Goal: Information Seeking & Learning: Learn about a topic

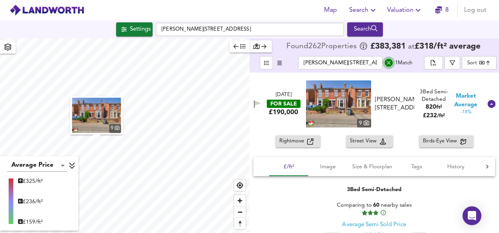
click at [389, 67] on icon "search" at bounding box center [388, 62] width 9 height 9
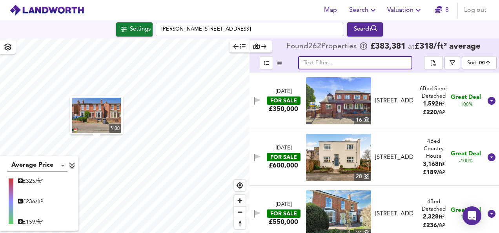
click at [367, 62] on input "text" at bounding box center [355, 62] width 114 height 13
paste input "[STREET_ADDRESS]"
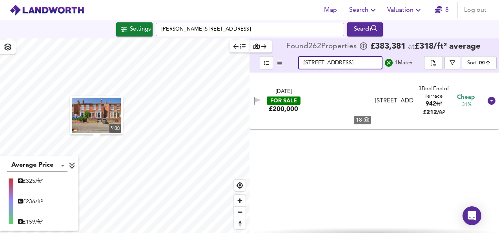
scroll to position [0, 52]
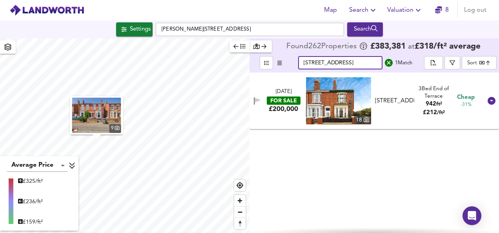
type input "[STREET_ADDRESS]"
click at [289, 114] on div "[DATE] FOR SALE £200,000 [STREET_ADDRESS] 3 Bed End of Terrace 942 ft² £ 212 / …" at bounding box center [364, 100] width 234 height 47
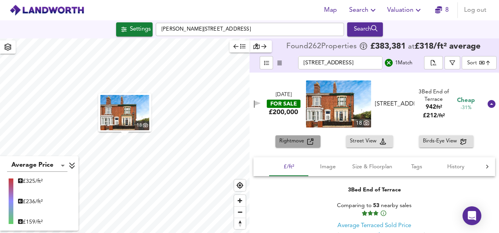
click at [294, 137] on span "Rightmove" at bounding box center [293, 141] width 28 height 9
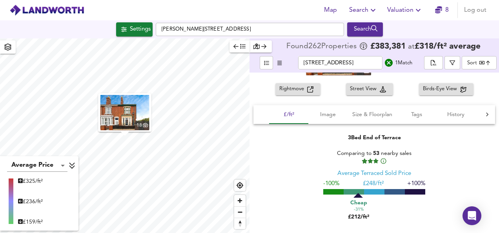
scroll to position [54, 0]
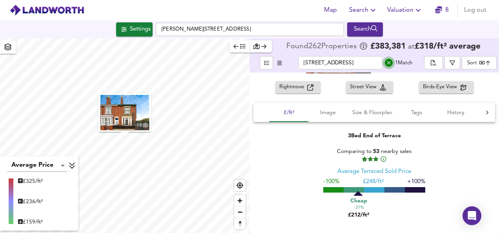
click at [389, 62] on icon "search" at bounding box center [388, 62] width 9 height 9
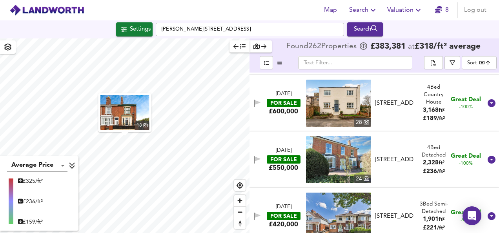
click at [369, 61] on input "text" at bounding box center [355, 62] width 114 height 13
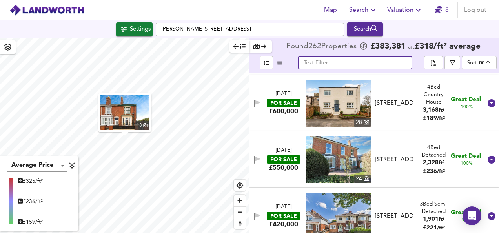
paste input "[PERSON_NAME][STREET_ADDRESS]"
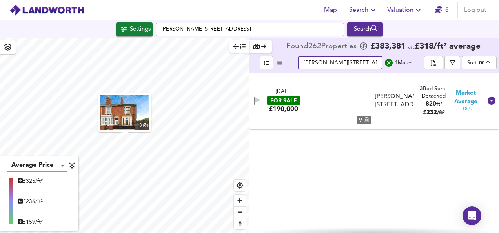
scroll to position [0, 0]
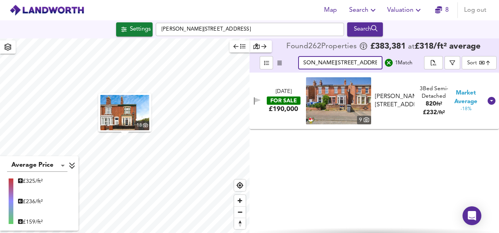
type input "[PERSON_NAME][STREET_ADDRESS]"
click at [287, 117] on div "[DATE] FOR SALE £190,000 [STREET_ADDRESS][PERSON_NAME][PERSON_NAME] 3 Bed Semi-…" at bounding box center [364, 100] width 234 height 47
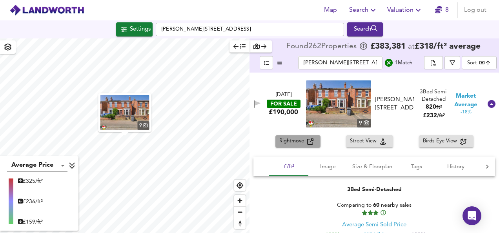
click at [300, 142] on span "Rightmove" at bounding box center [293, 141] width 28 height 9
